Goal: Information Seeking & Learning: Get advice/opinions

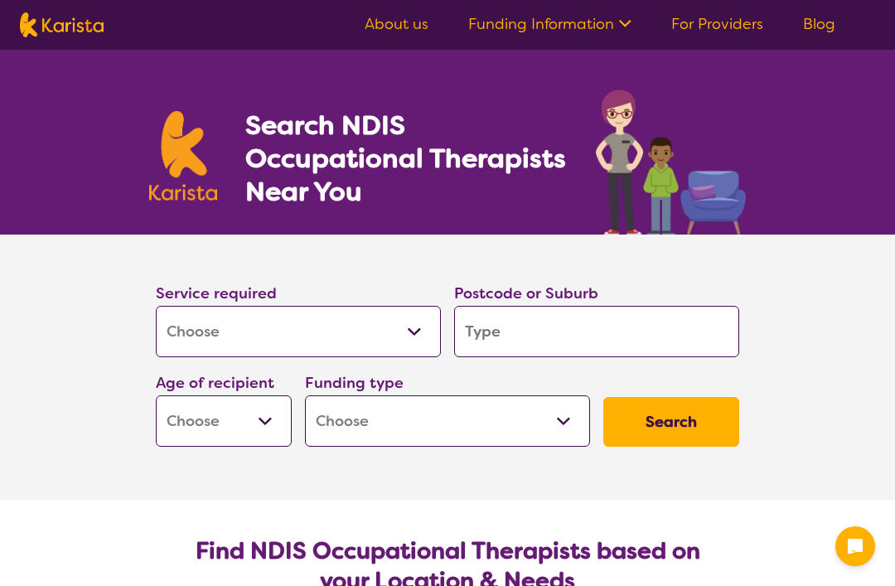
select select "[MEDICAL_DATA]"
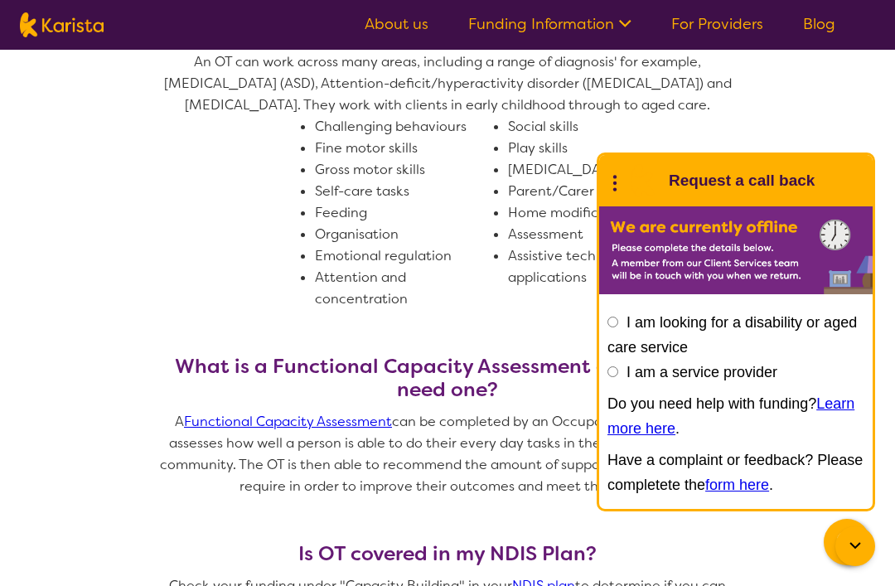
scroll to position [961, 0]
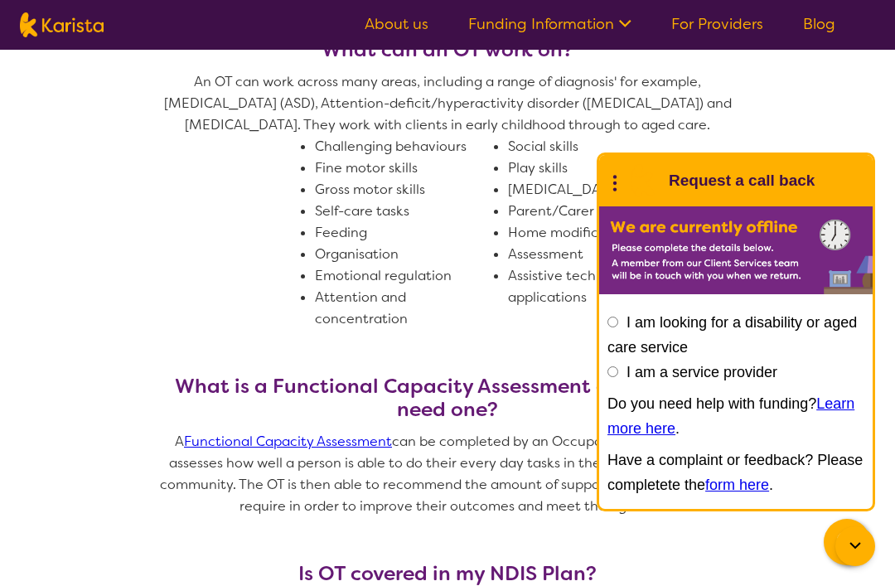
click at [821, 138] on section "What is an Occupational Therapist (OT)? Occupational Therapists (OT’s) work wit…" at bounding box center [447, 226] width 895 height 913
click at [856, 556] on icon at bounding box center [855, 546] width 20 height 20
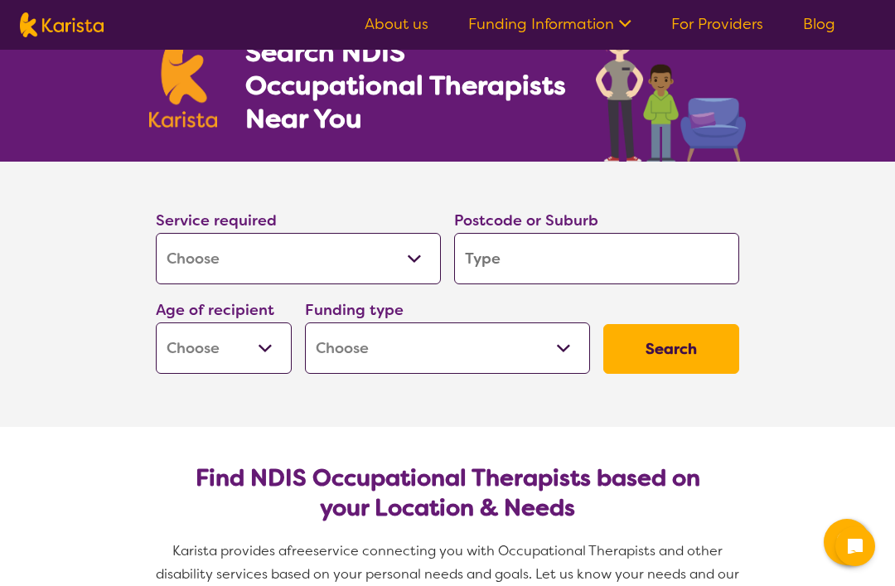
scroll to position [0, 0]
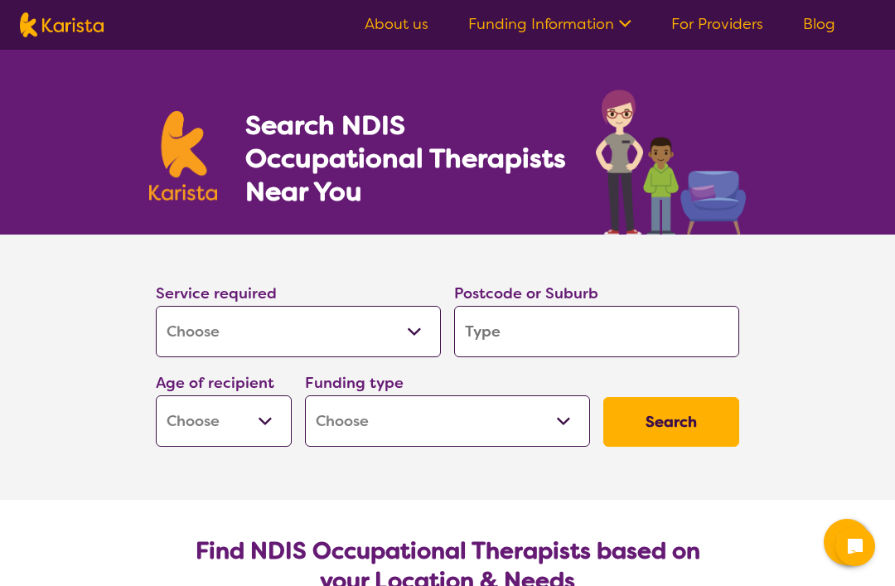
click at [354, 324] on select "Allied Health Assistant Assessment ([MEDICAL_DATA] or [MEDICAL_DATA]) Behaviour…" at bounding box center [298, 331] width 285 height 51
click at [578, 333] on input "search" at bounding box center [596, 331] width 285 height 51
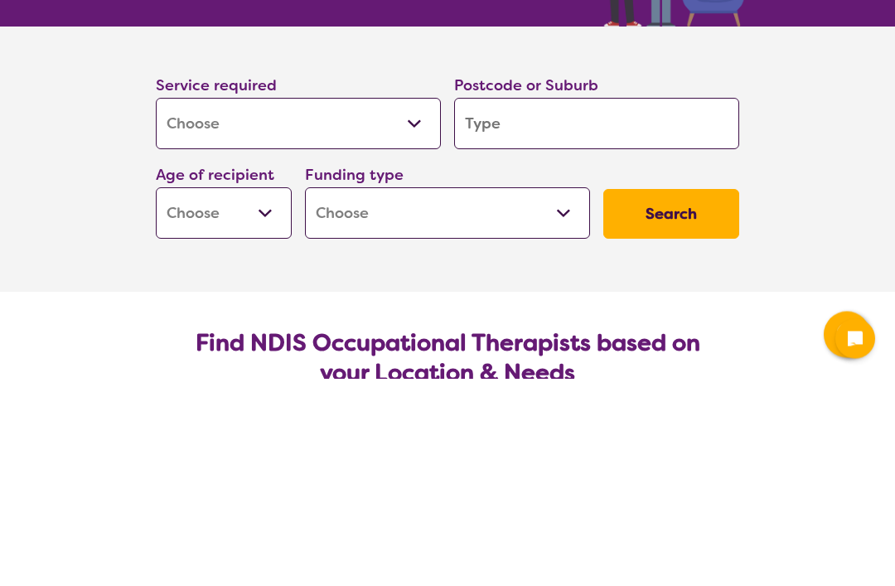
type input "2036"
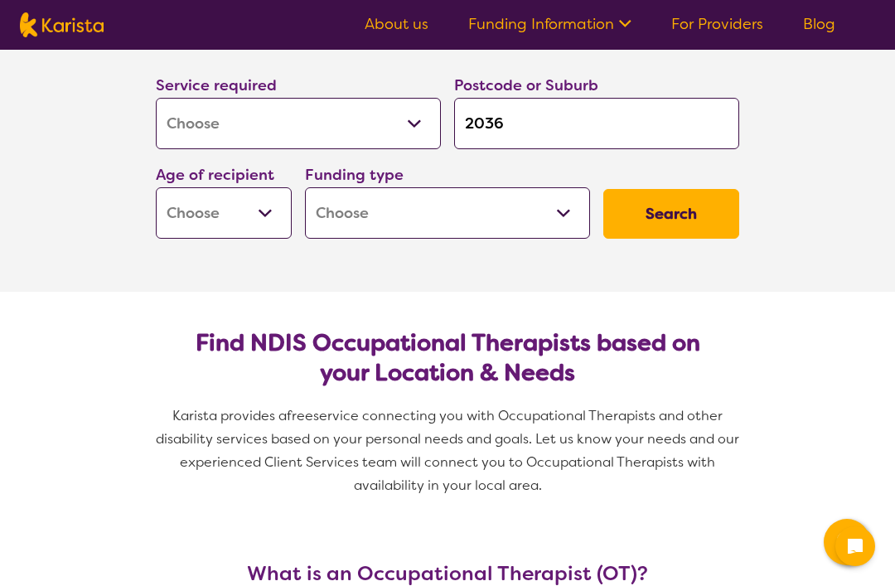
click at [259, 213] on select "Early Childhood - 0 to 9 Child - 10 to 11 Adolescent - 12 to 17 Adult - 18 to 6…" at bounding box center [224, 212] width 136 height 51
select select "EC"
click at [435, 203] on select "Home Care Package (HCP) National Disability Insurance Scheme (NDIS) I don't know" at bounding box center [447, 212] width 285 height 51
select select "NDIS"
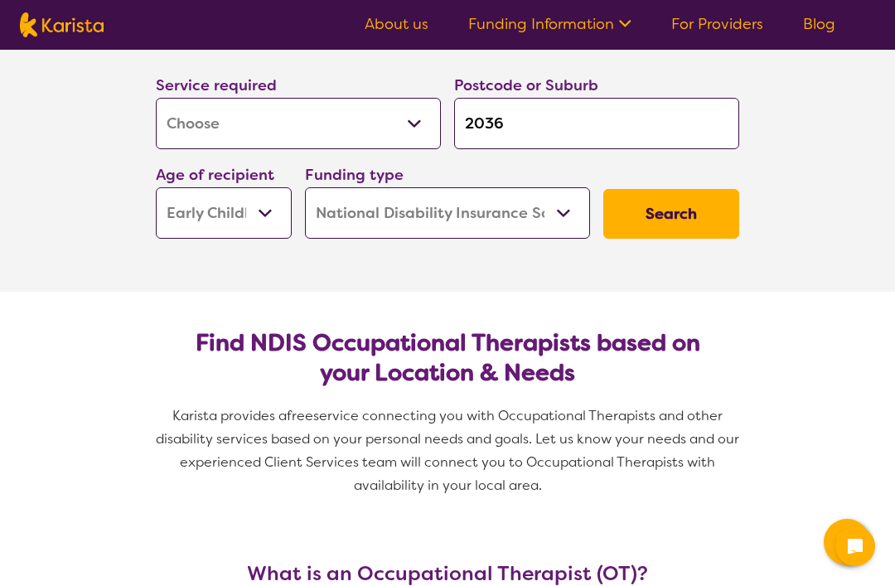
select select "NDIS"
click at [687, 213] on button "Search" at bounding box center [671, 214] width 136 height 50
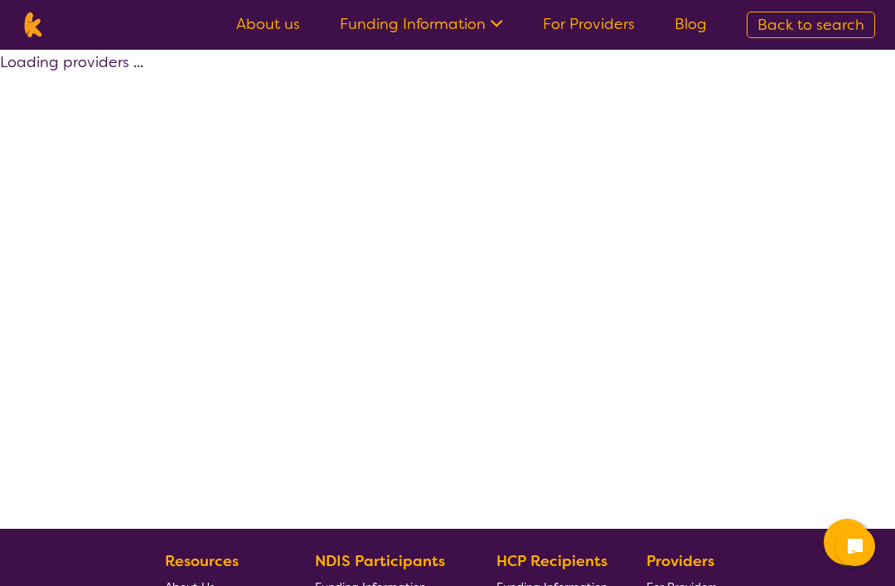
select select "by_score"
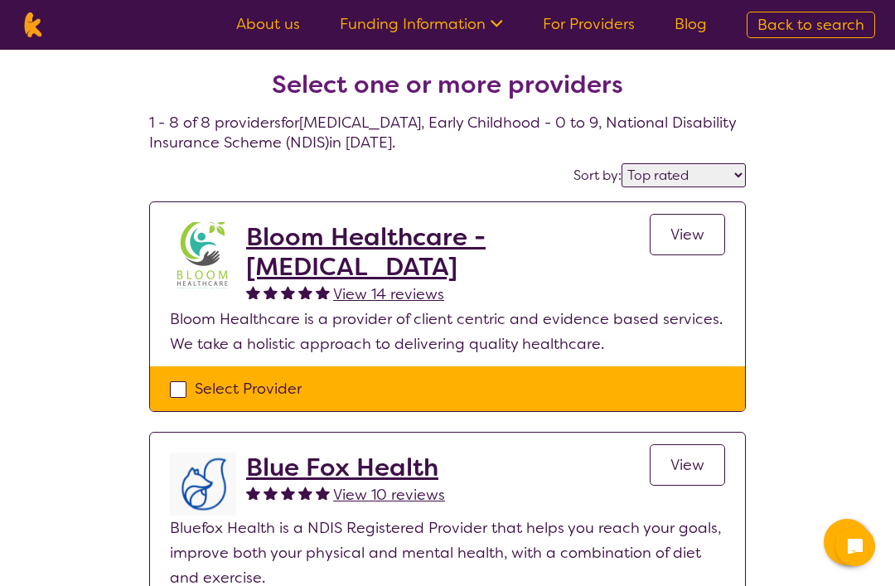
click at [705, 229] on link "View" at bounding box center [687, 234] width 75 height 41
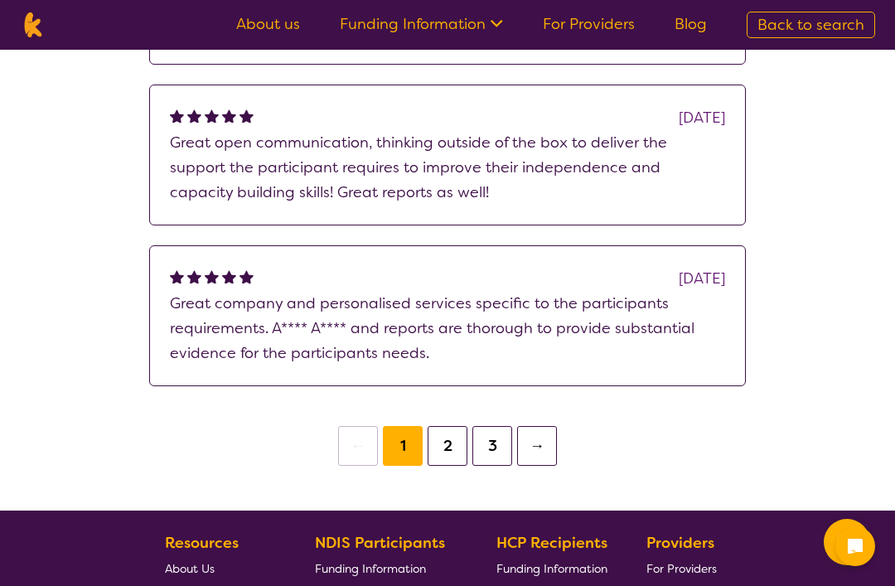
scroll to position [1408, 0]
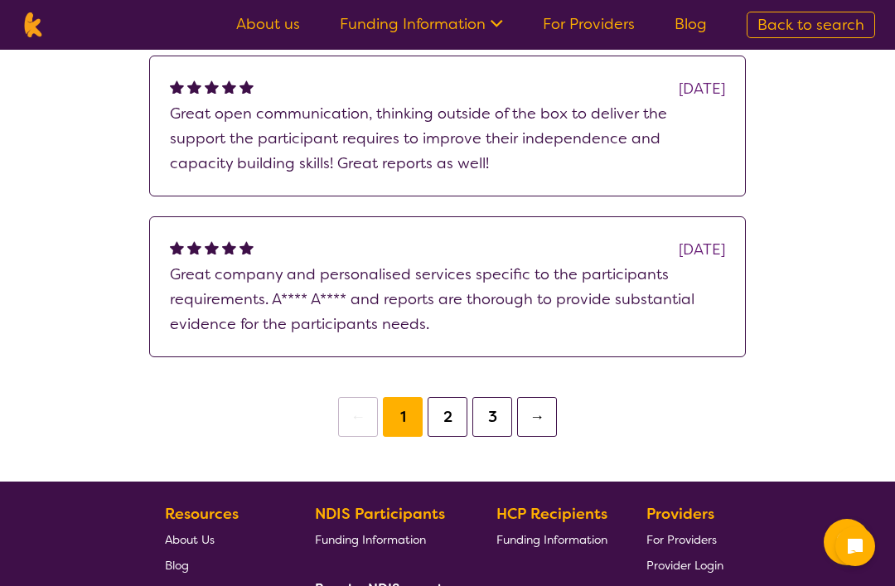
click at [452, 405] on button "2" at bounding box center [448, 417] width 40 height 40
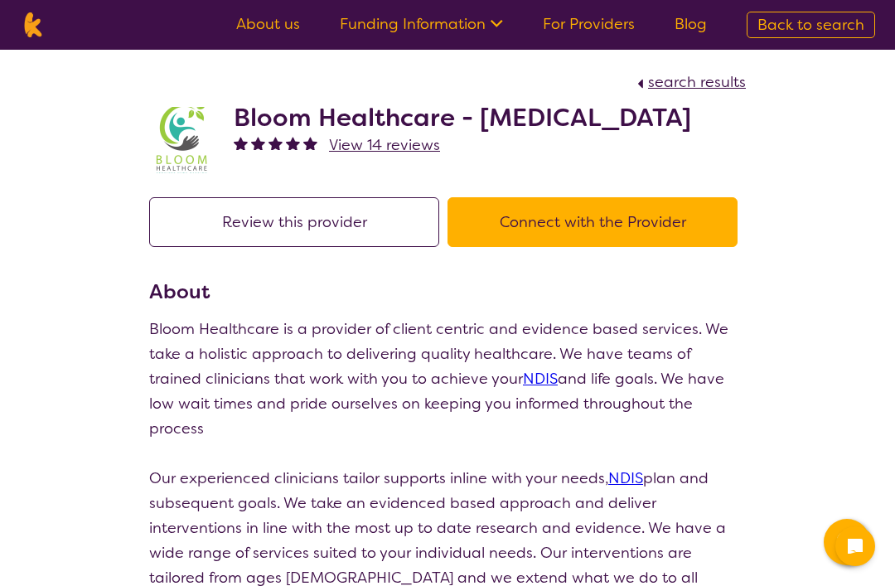
click at [353, 247] on button "Review this provider" at bounding box center [294, 222] width 290 height 50
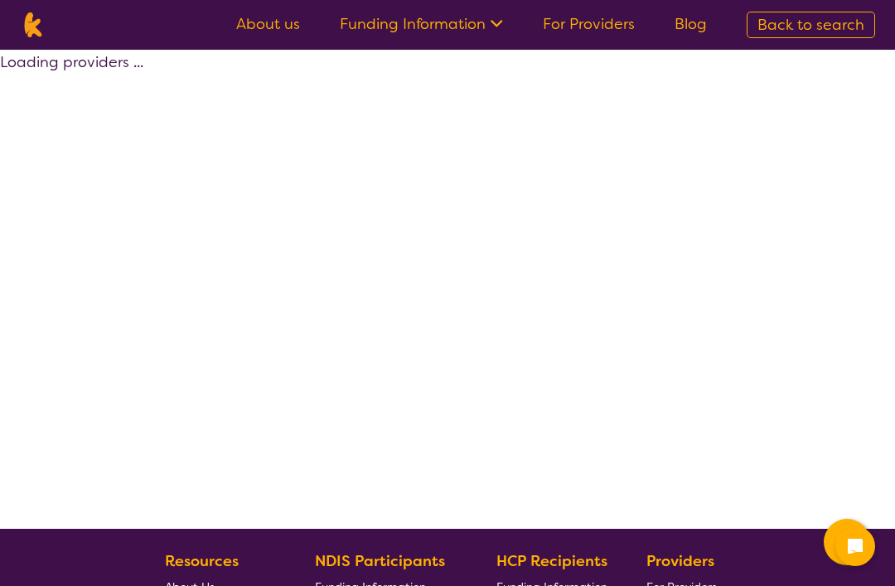
select select "by_score"
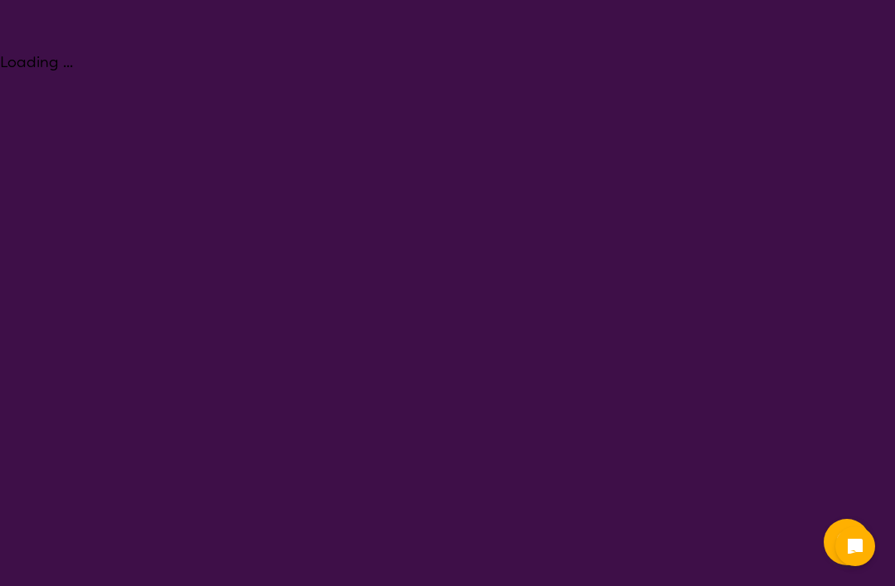
select select "[MEDICAL_DATA]"
select select "EC"
select select "NDIS"
select select "[MEDICAL_DATA]"
select select "EC"
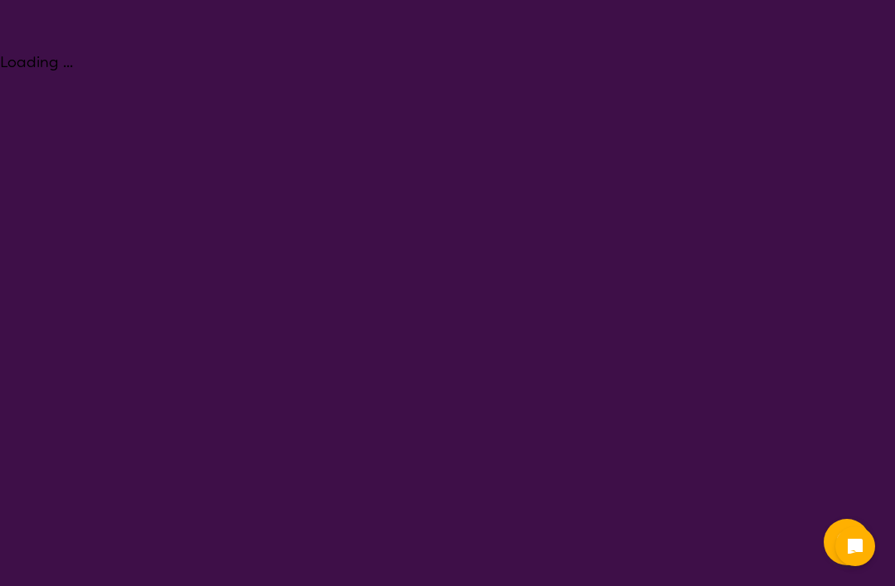
select select "NDIS"
